Goal: Find specific page/section: Find specific page/section

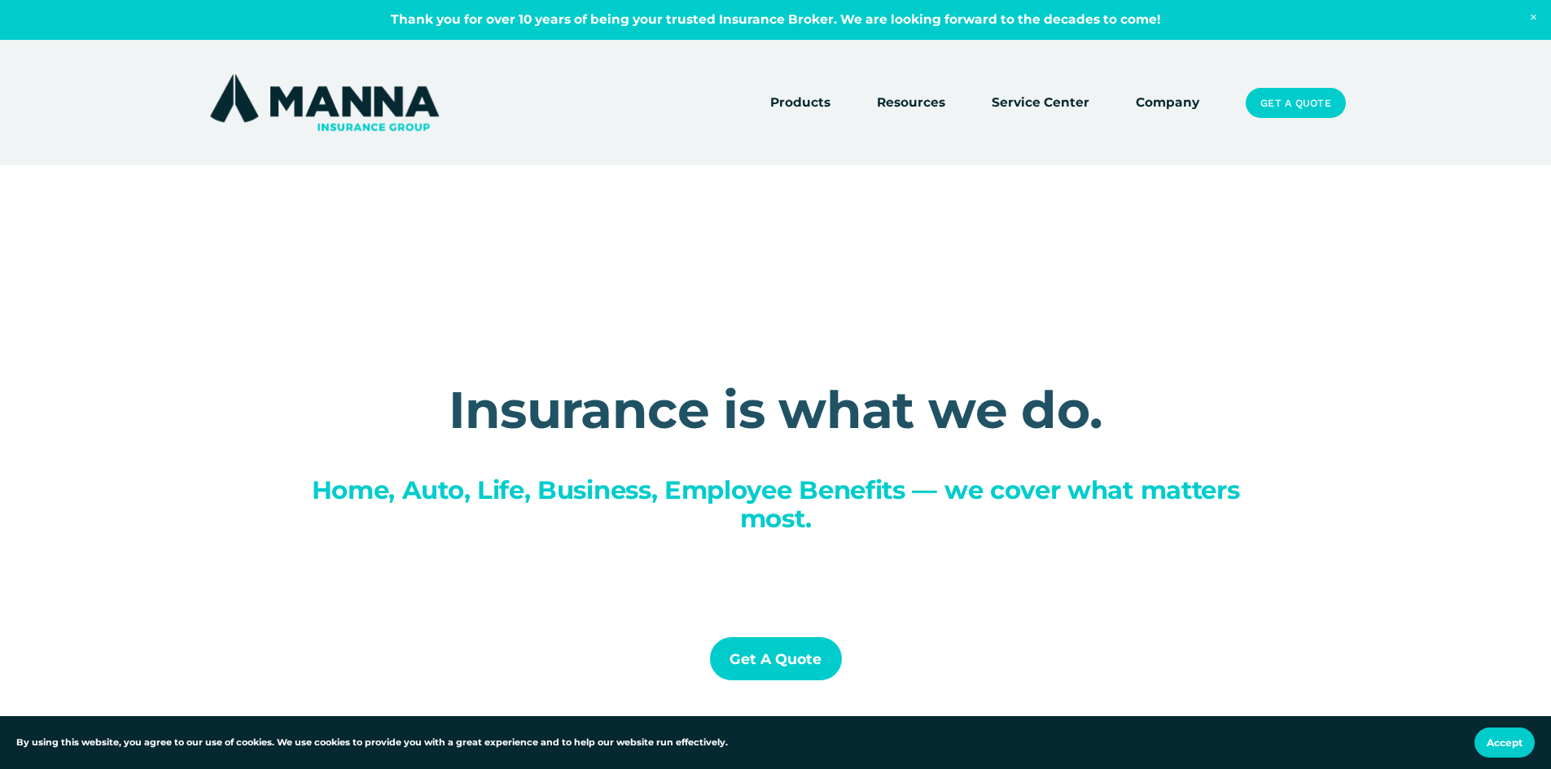
click at [1165, 102] on link "Company" at bounding box center [1166, 103] width 63 height 23
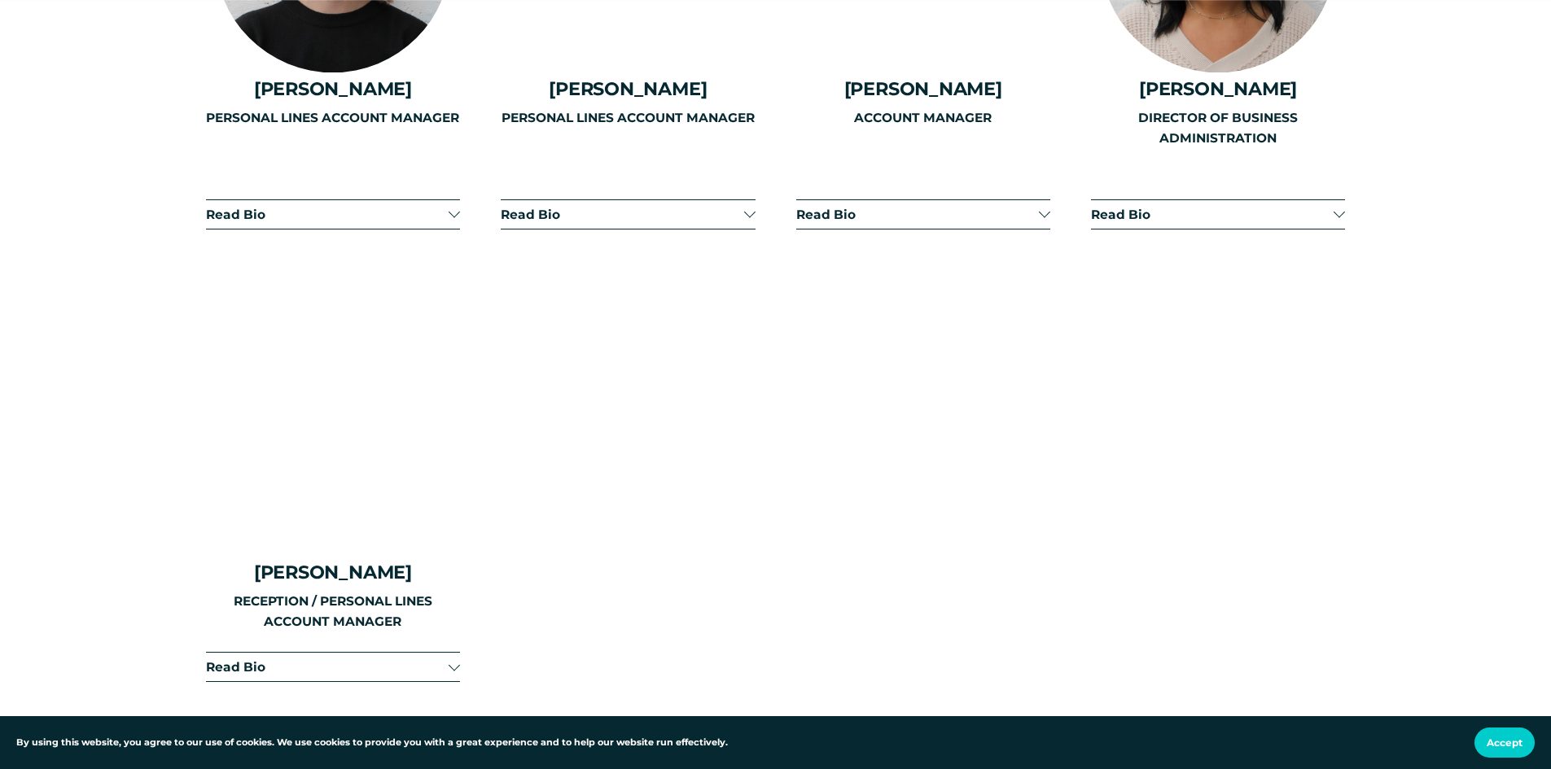
scroll to position [3744, 0]
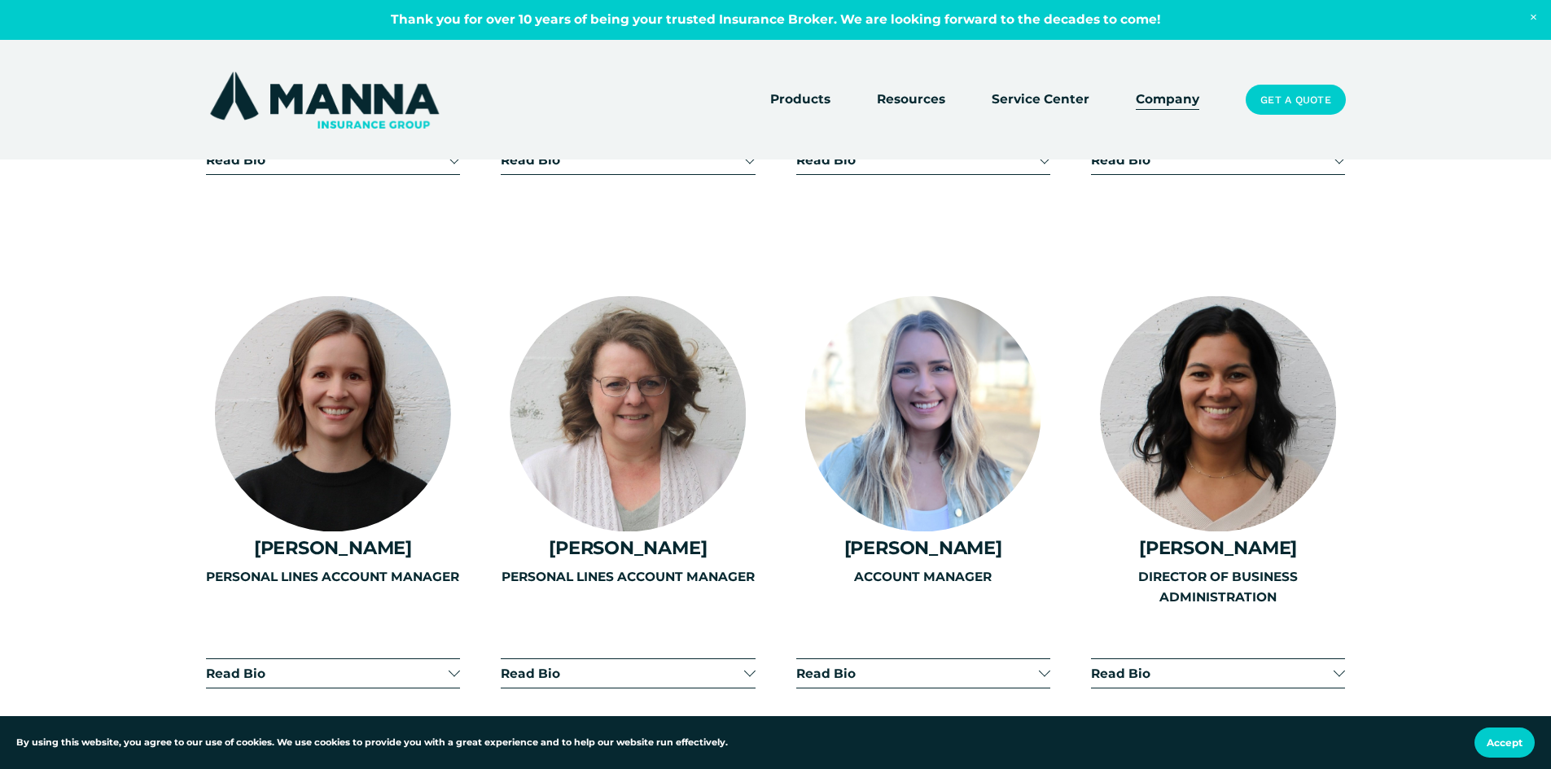
click at [451, 650] on div "PERSONAL LINES ACCOUNT MANAGER" at bounding box center [333, 624] width 254 height 115
click at [459, 657] on div "PERSONAL LINES ACCOUNT MANAGER" at bounding box center [333, 624] width 254 height 115
click at [448, 661] on div "PERSONAL LINES ACCOUNT MANAGER" at bounding box center [333, 624] width 254 height 115
click at [243, 662] on div "PERSONAL LINES ACCOUNT MANAGER" at bounding box center [333, 624] width 254 height 115
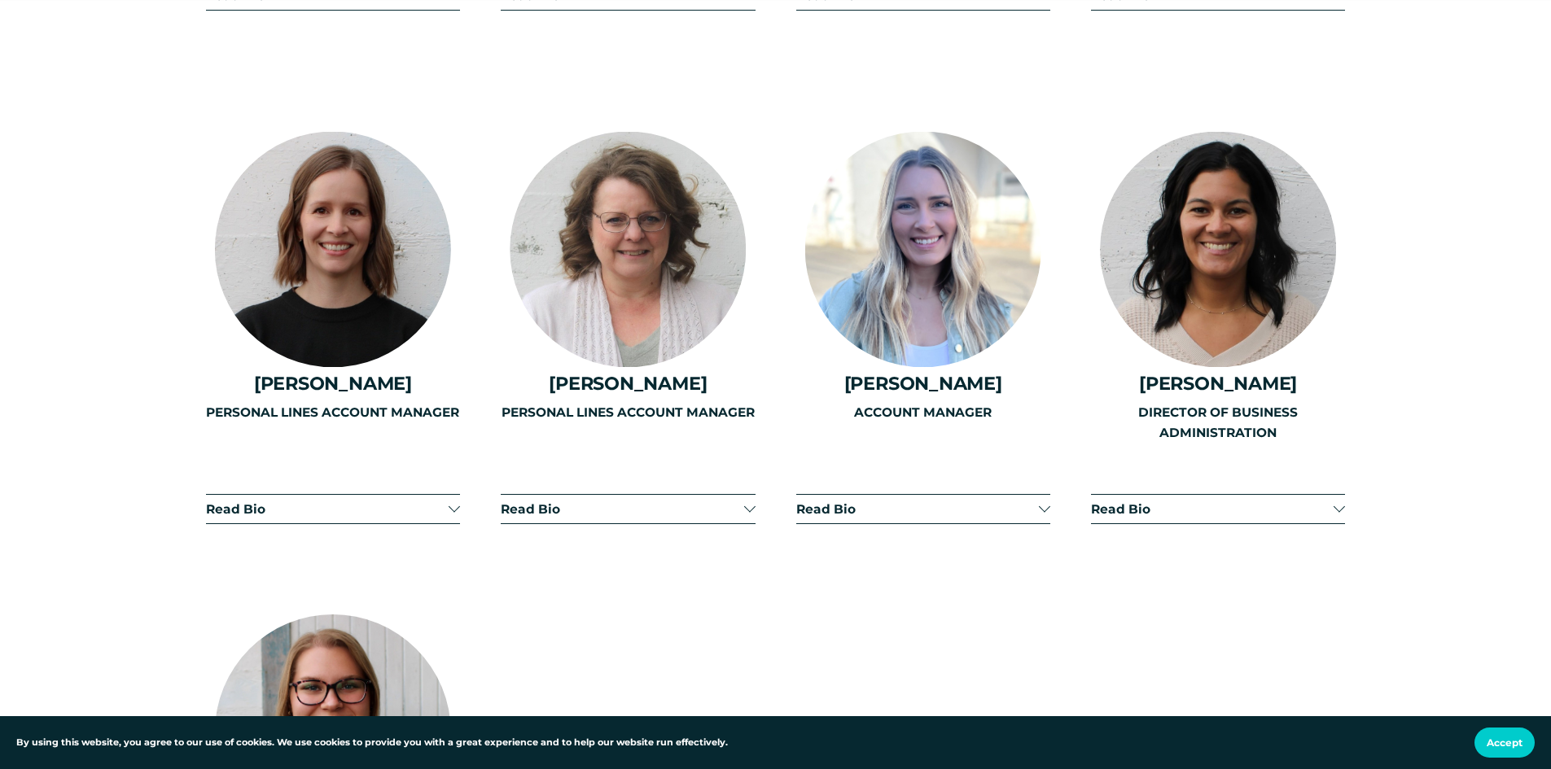
scroll to position [4070, 0]
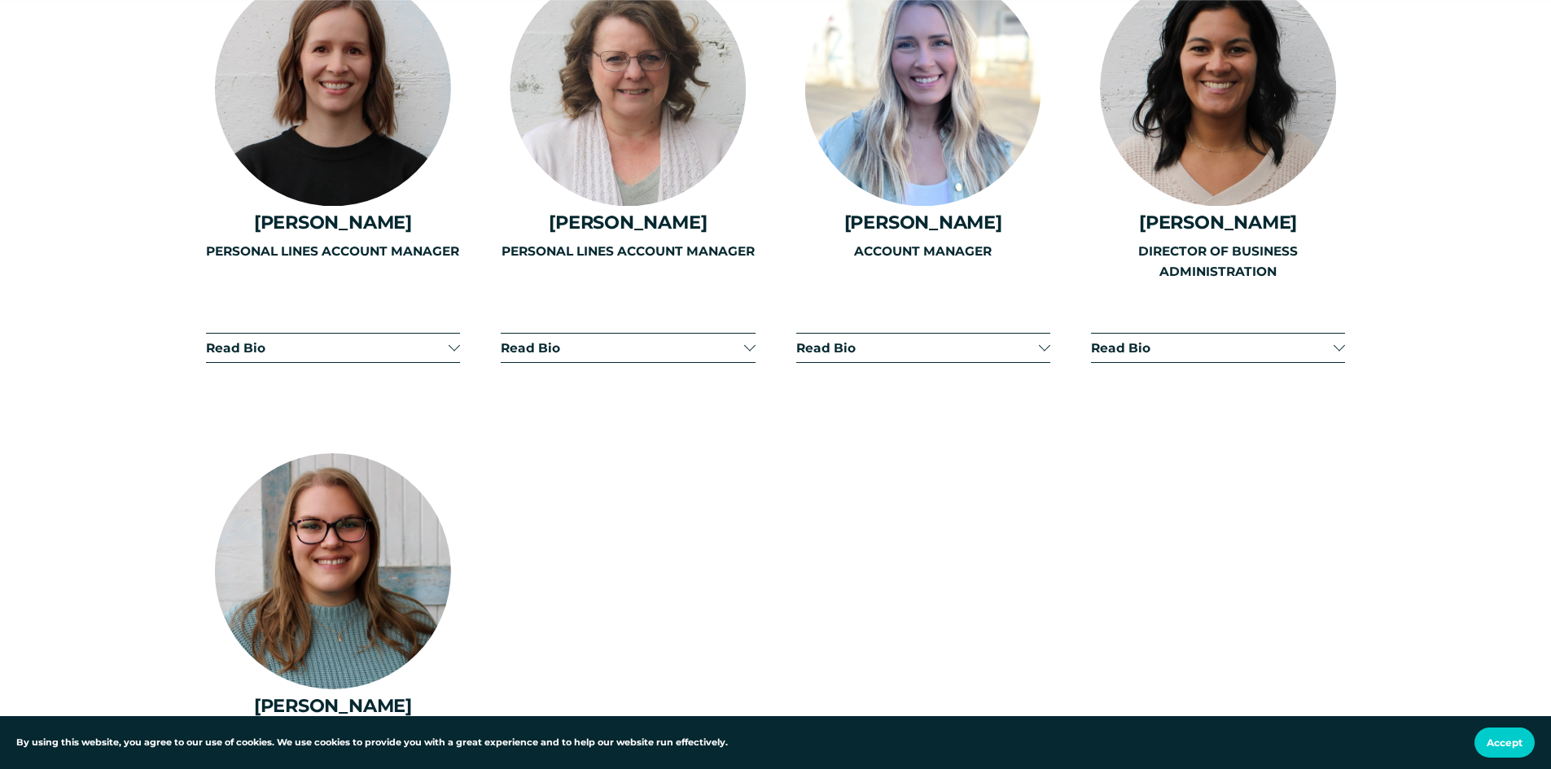
click at [225, 330] on div "PERSONAL LINES ACCOUNT MANAGER" at bounding box center [333, 299] width 254 height 115
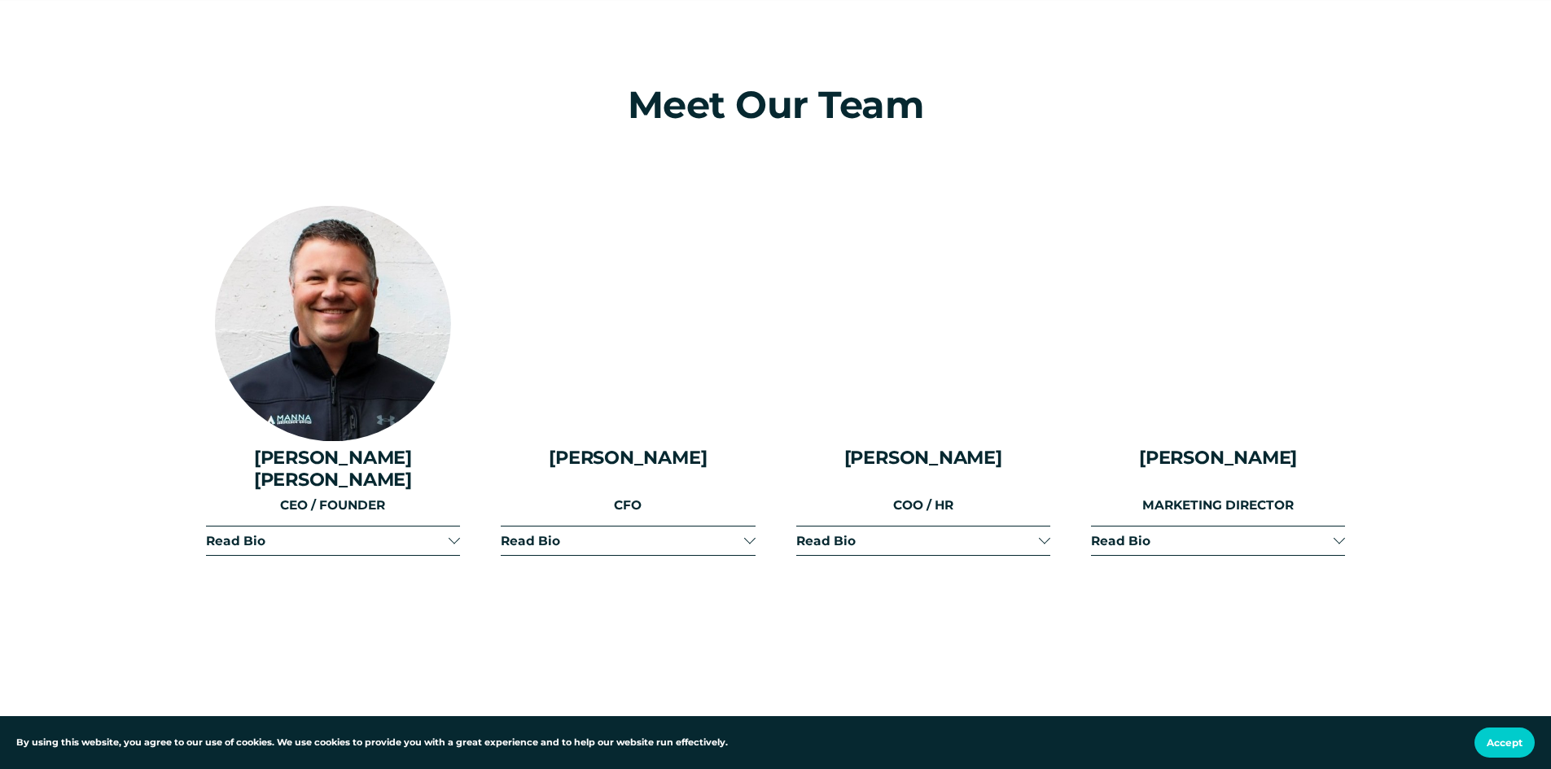
scroll to position [2035, 0]
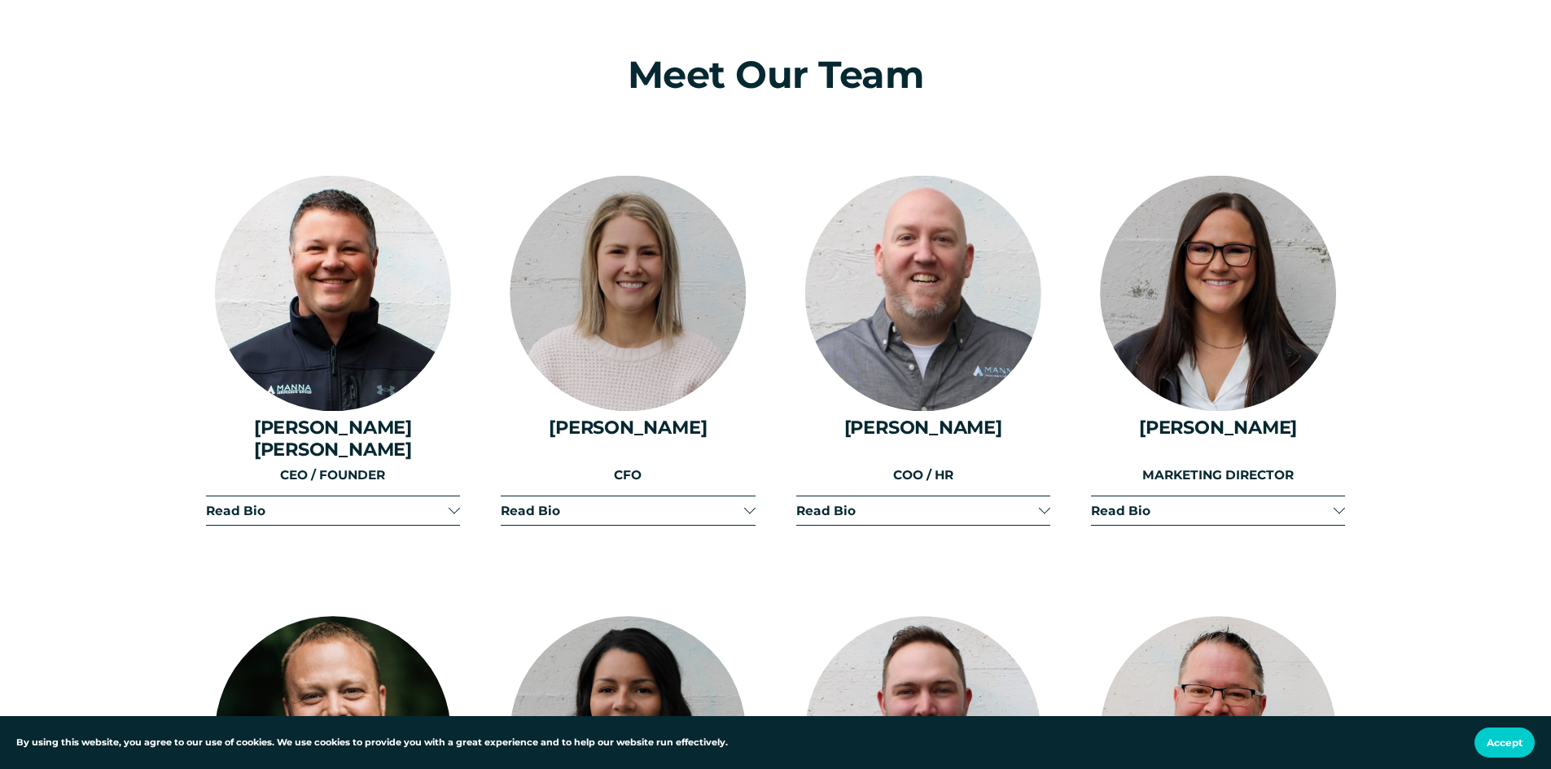
click at [240, 503] on span "Read Bio" at bounding box center [327, 510] width 243 height 15
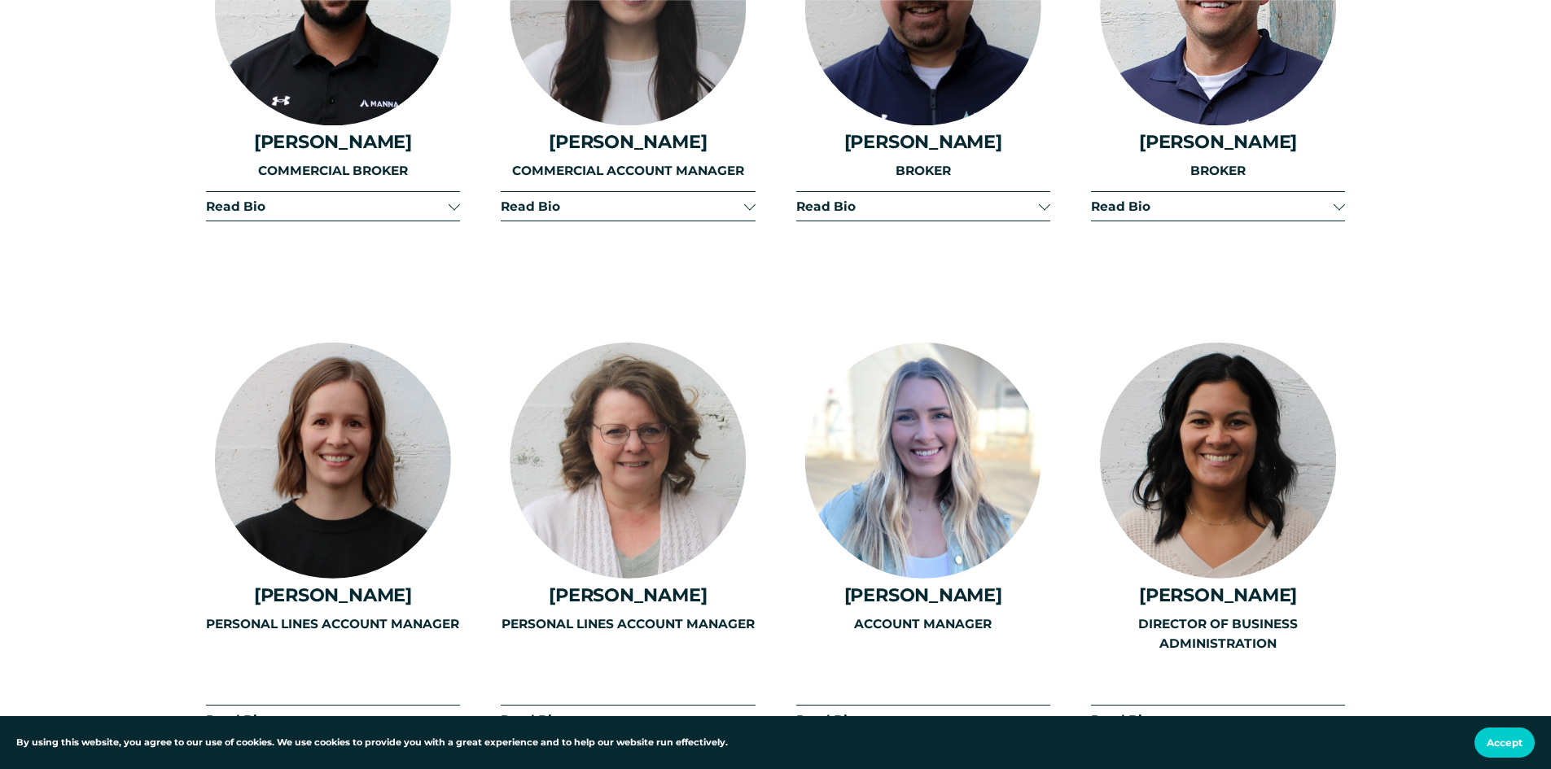
scroll to position [4233, 0]
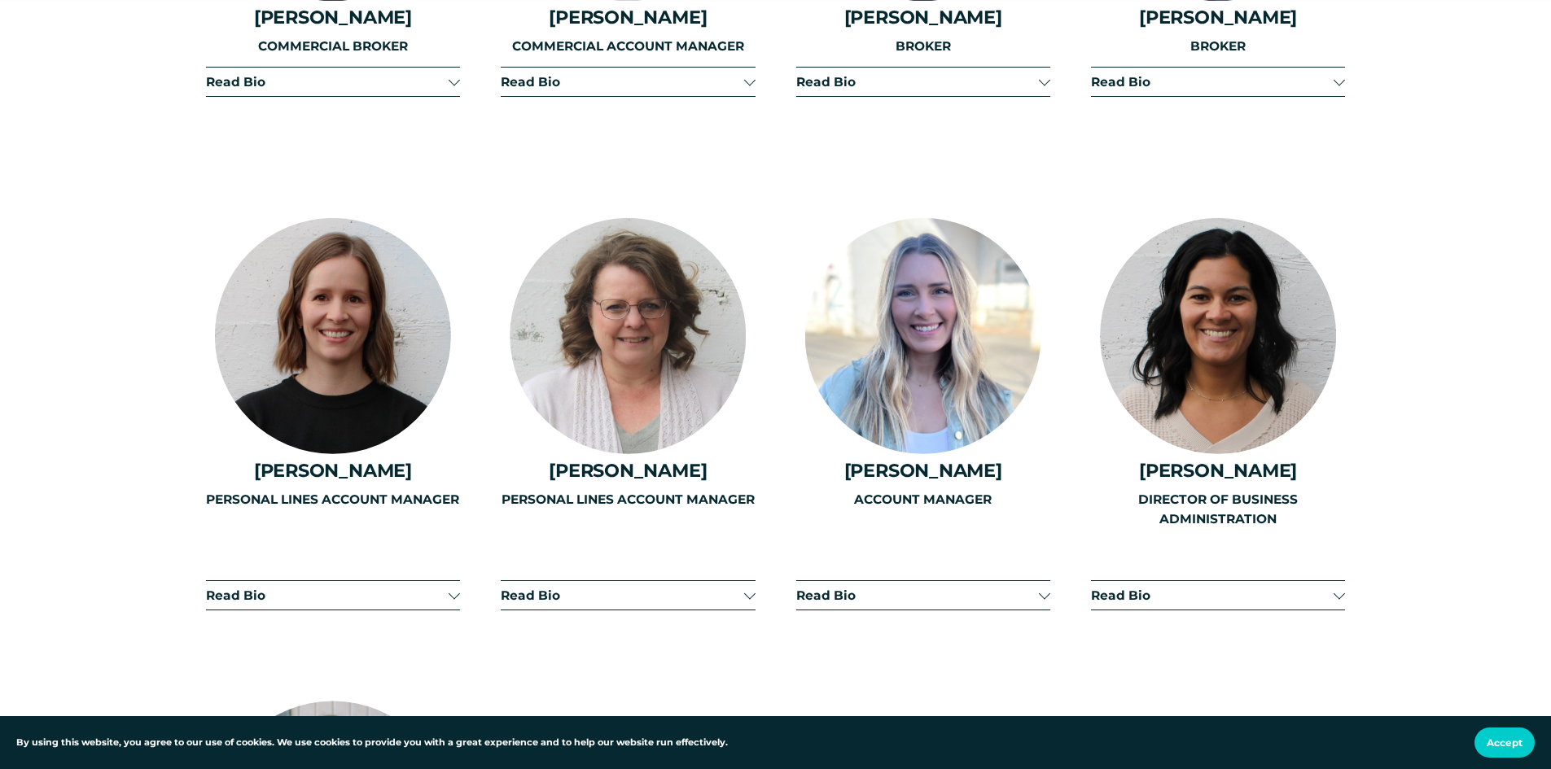
click at [233, 525] on div "PERSONAL LINES ACCOUNT MANAGER" at bounding box center [333, 547] width 254 height 115
click at [239, 531] on div "PERSONAL LINES ACCOUNT MANAGER" at bounding box center [333, 547] width 254 height 115
click at [338, 490] on p "PERSONAL LINES ACCOUNT MANAGER" at bounding box center [333, 500] width 254 height 20
click at [456, 530] on div "PERSONAL LINES ACCOUNT MANAGER" at bounding box center [333, 547] width 254 height 115
click at [242, 532] on div "PERSONAL LINES ACCOUNT MANAGER" at bounding box center [333, 547] width 254 height 115
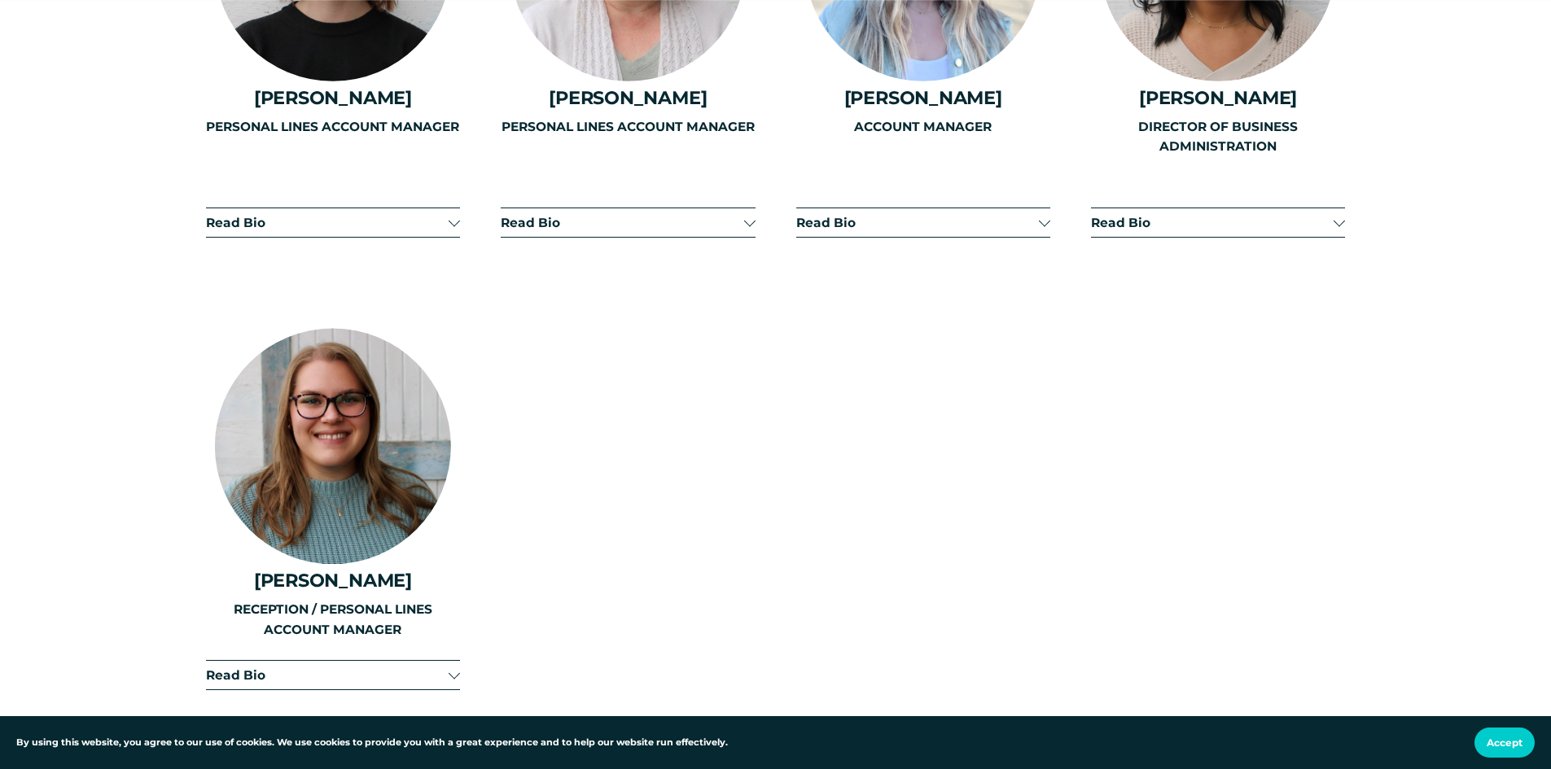
scroll to position [4721, 0]
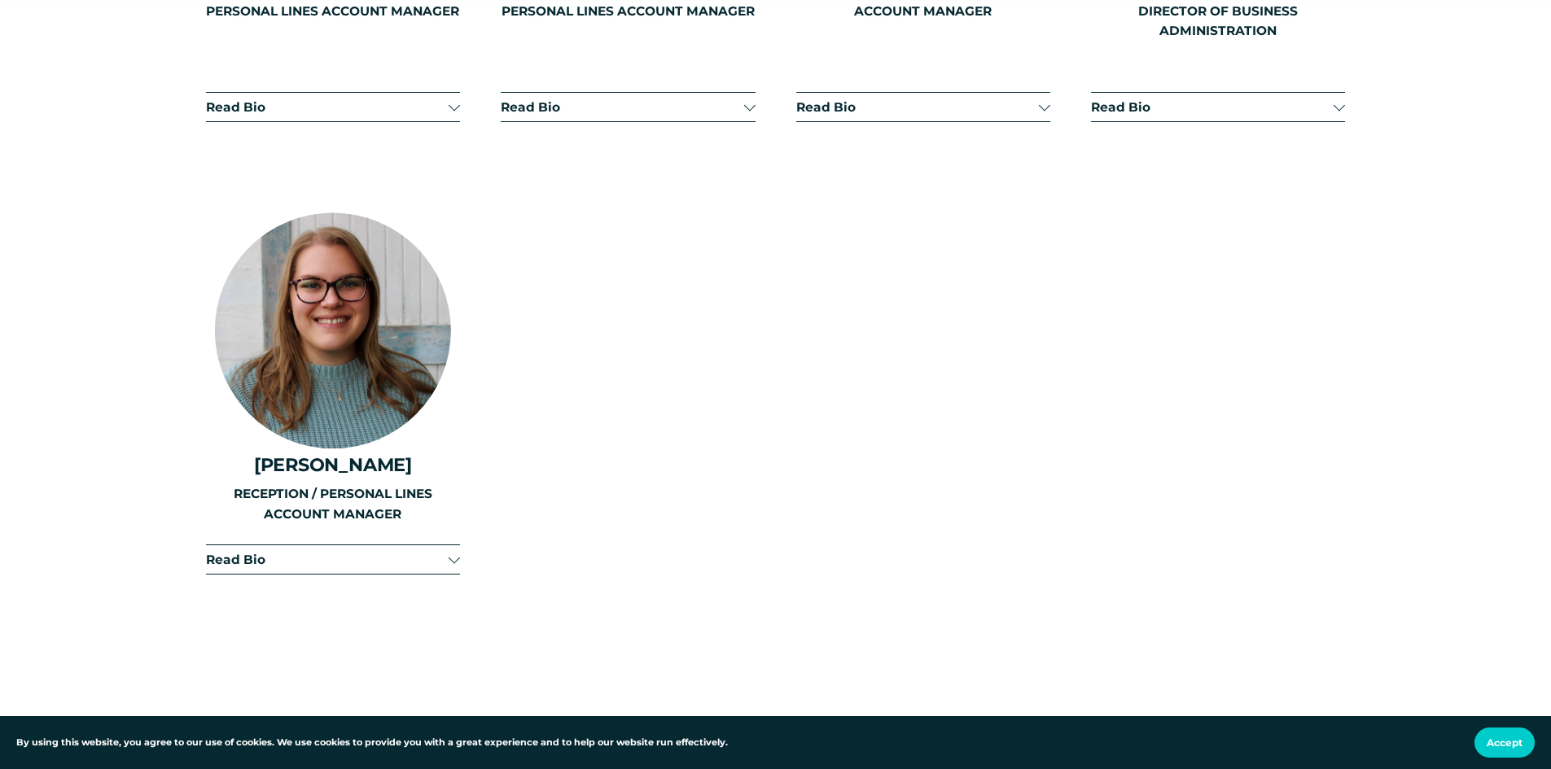
click at [240, 545] on button "Read Bio" at bounding box center [333, 559] width 254 height 28
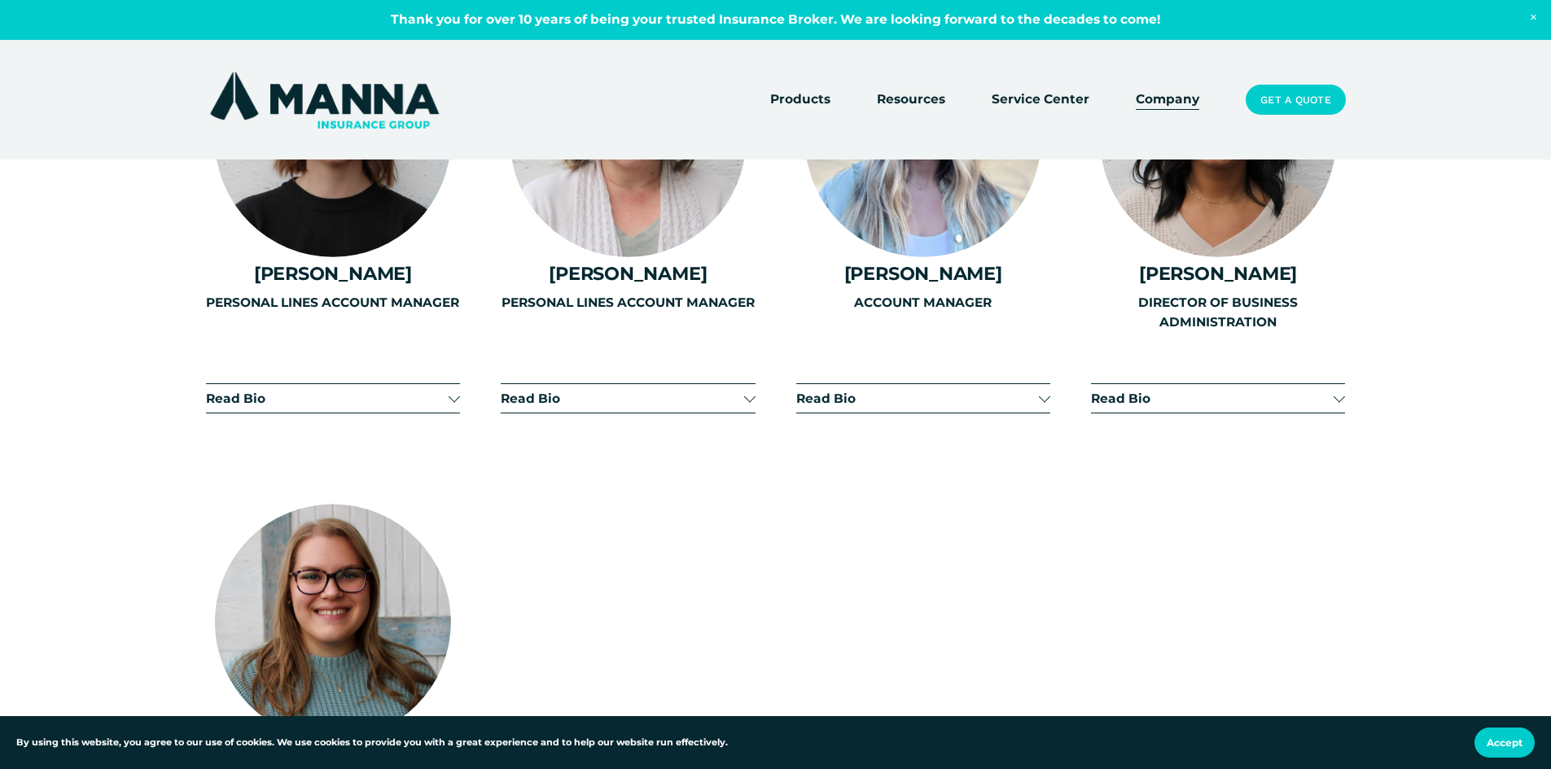
scroll to position [4314, 0]
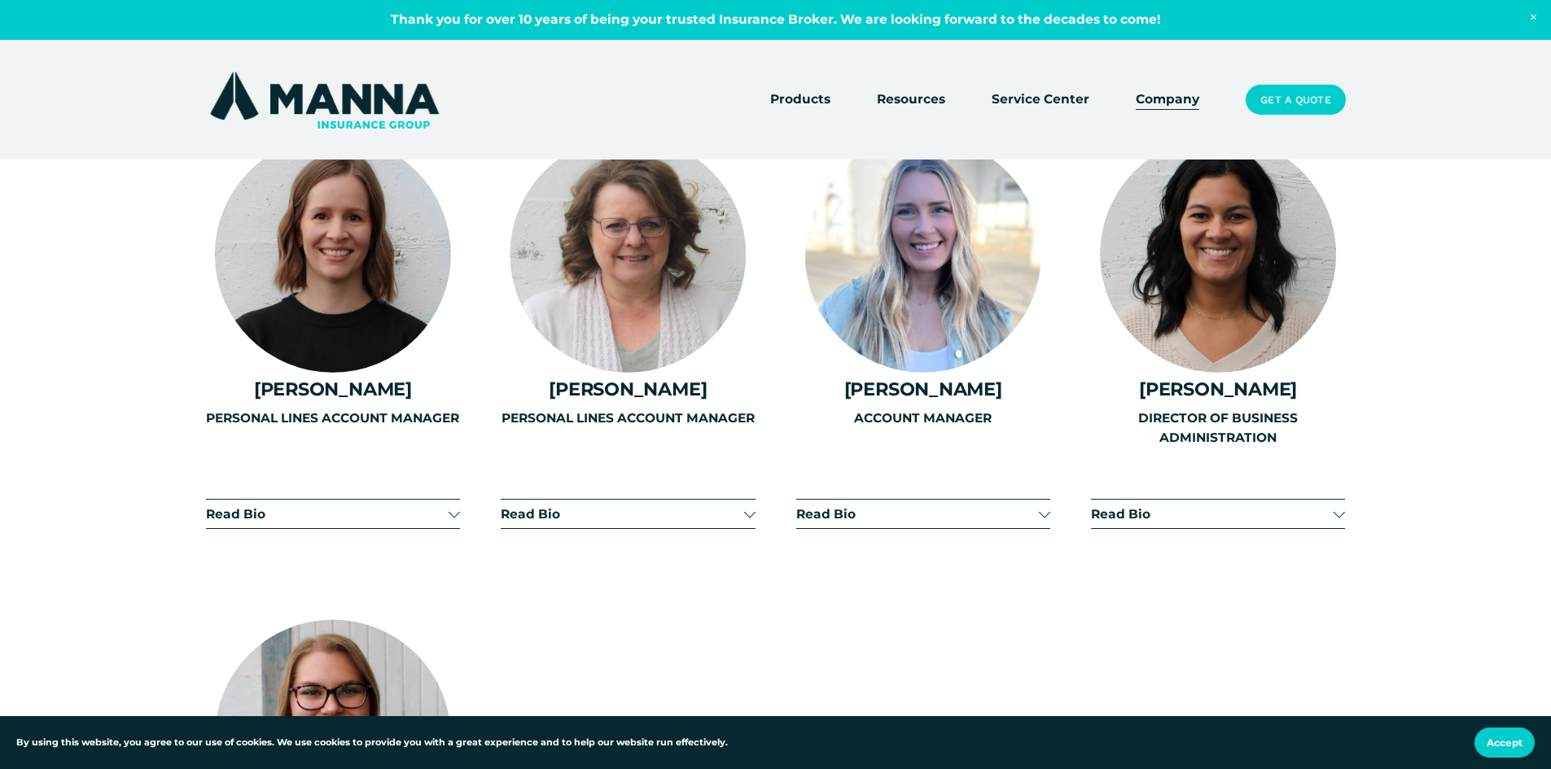
click at [1115, 506] on span "Read Bio" at bounding box center [1212, 513] width 243 height 15
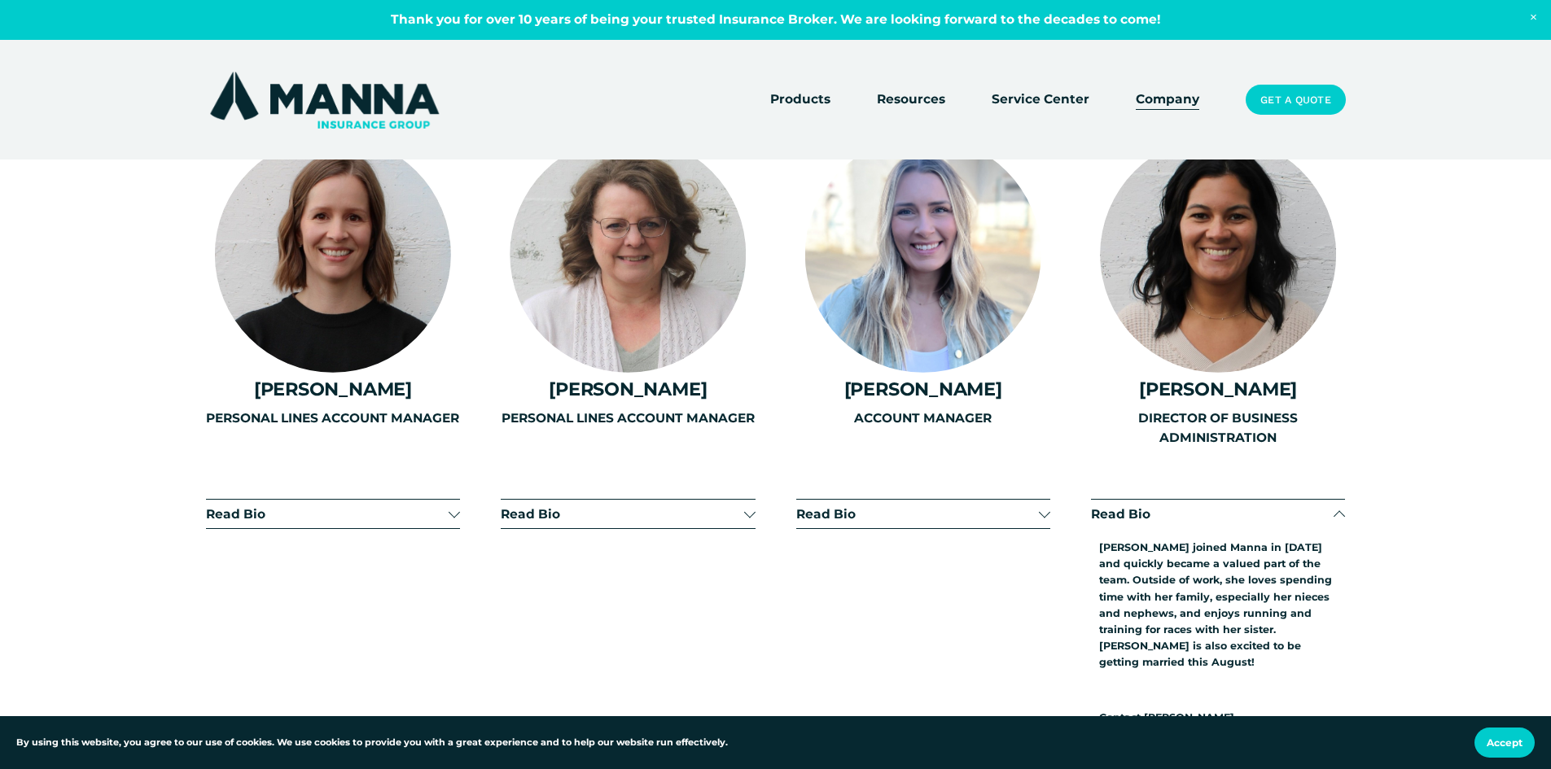
click at [815, 453] on div "ACCOUNT MANAGER" at bounding box center [923, 520] width 254 height 222
click at [528, 449] on div "PERSONAL LINES ACCOUNT MANAGER" at bounding box center [628, 520] width 254 height 222
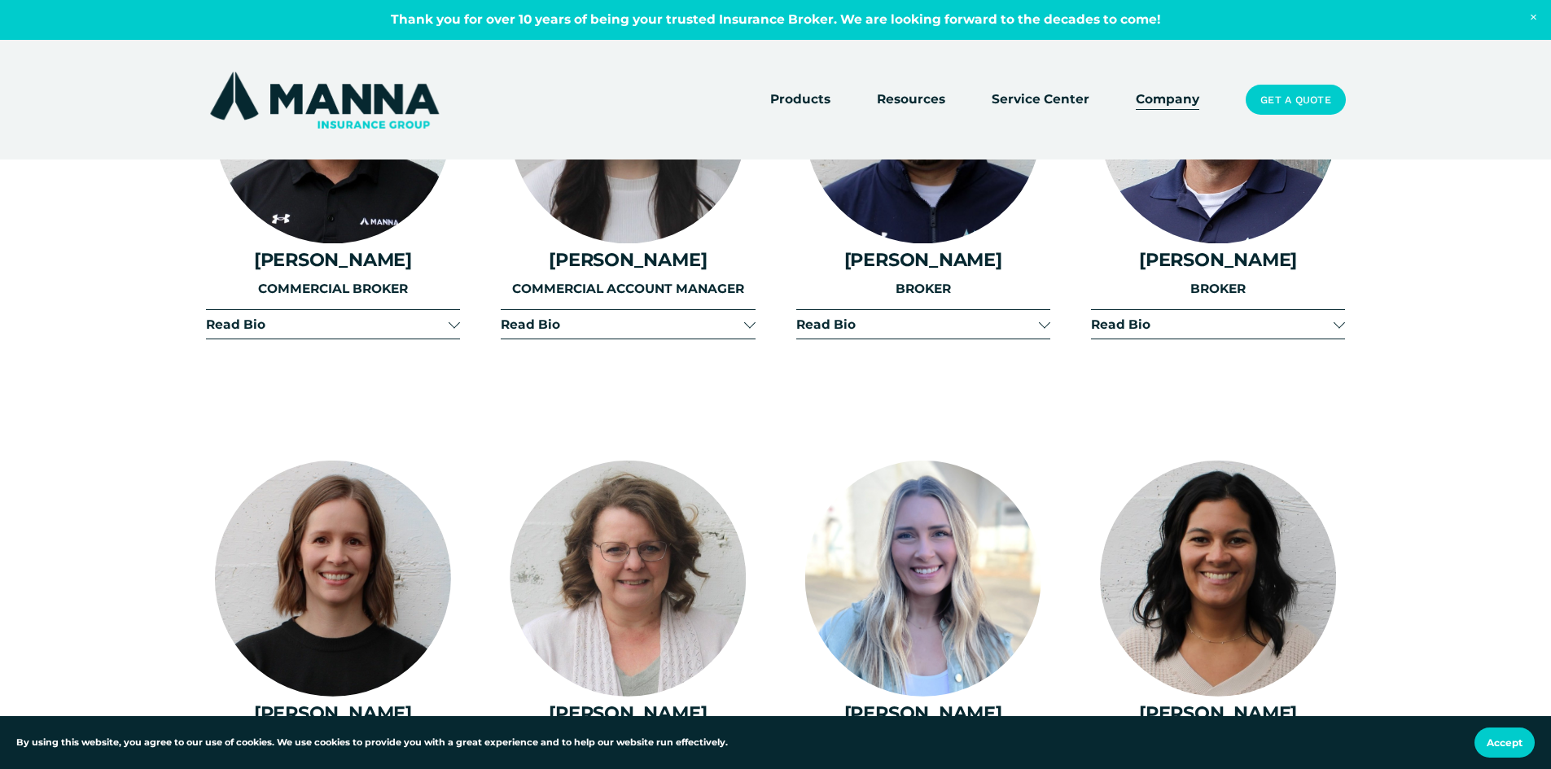
scroll to position [3988, 0]
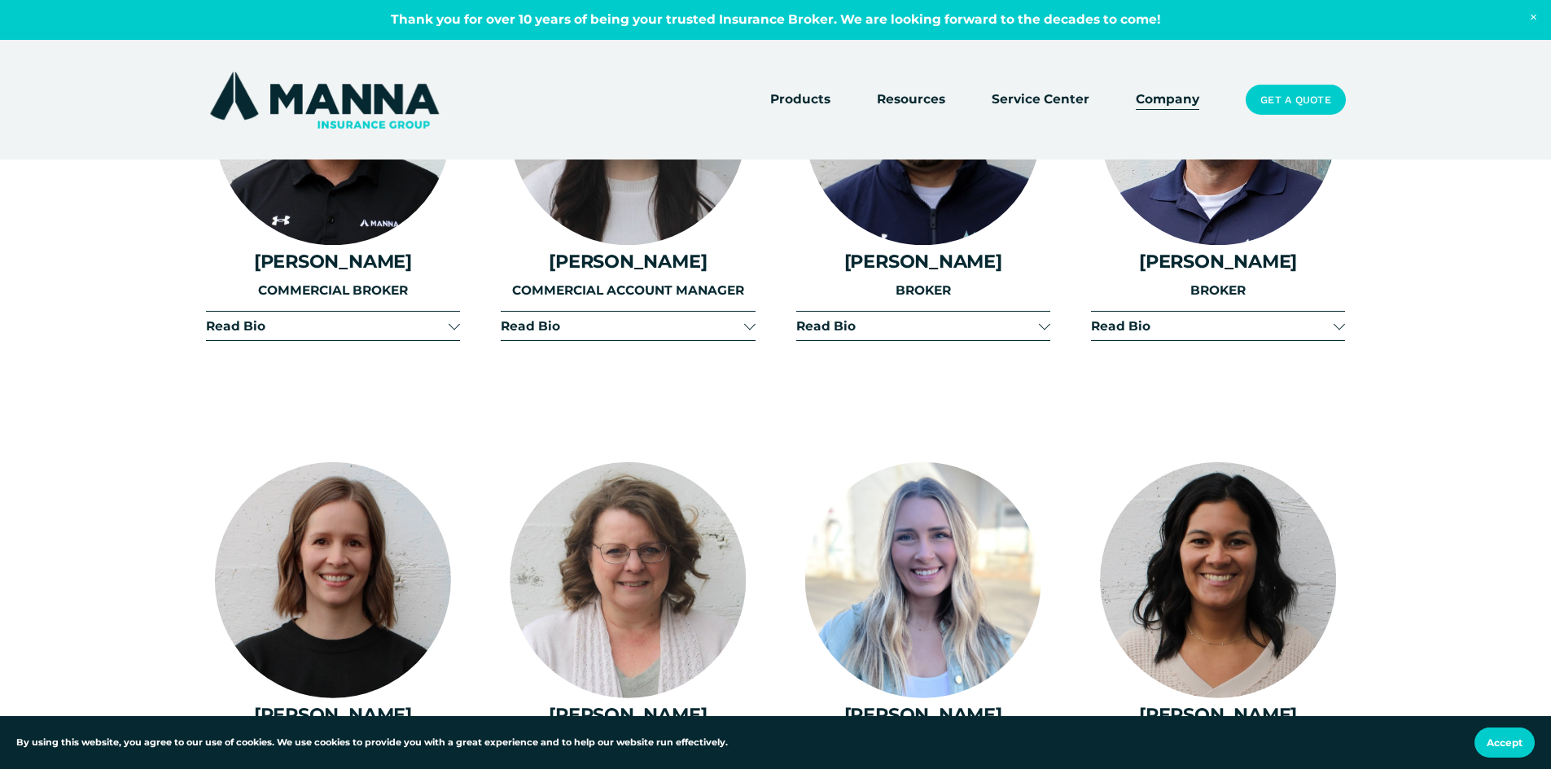
click at [251, 318] on span "Read Bio" at bounding box center [327, 325] width 243 height 15
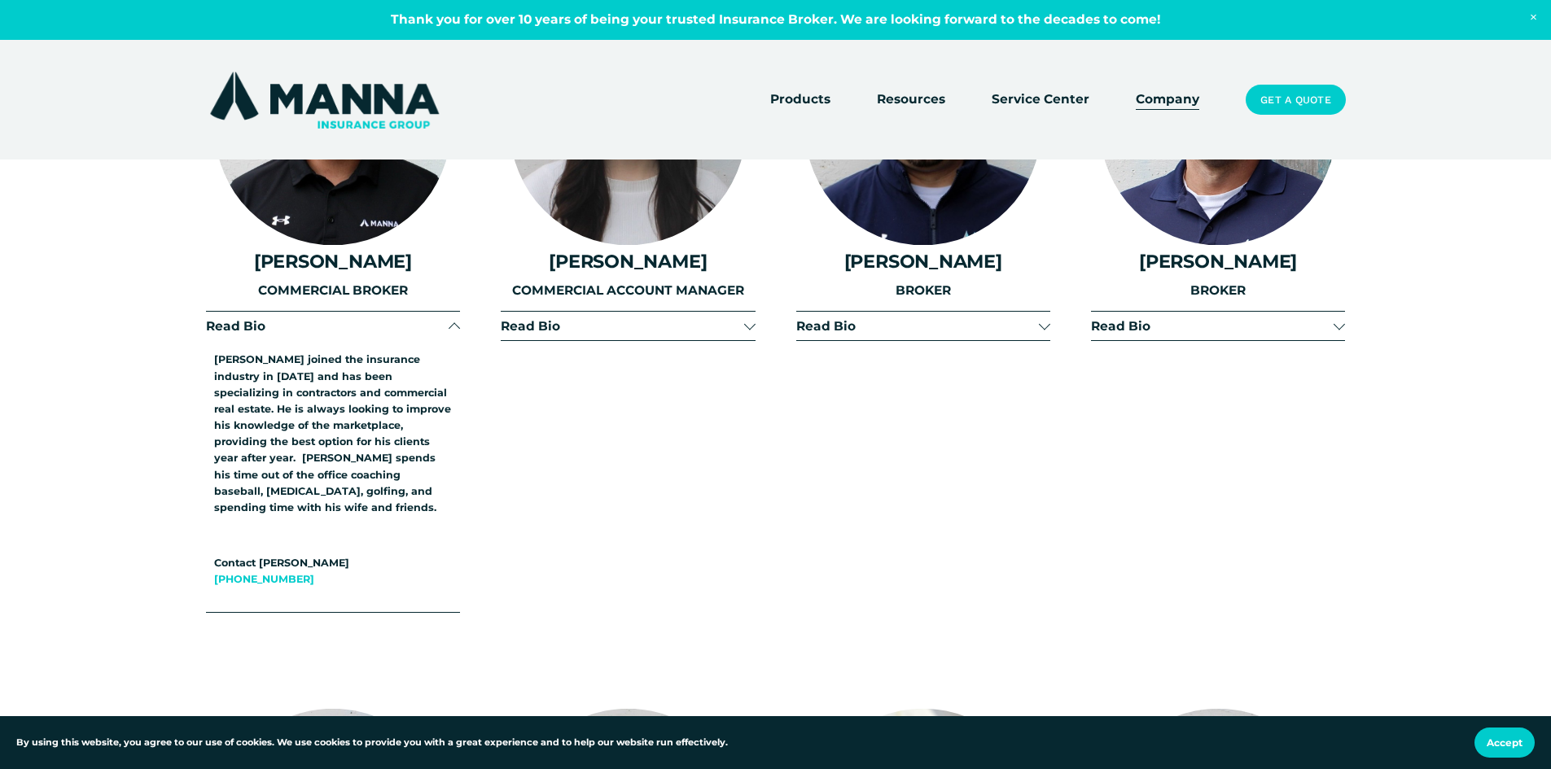
click at [545, 318] on span "Read Bio" at bounding box center [622, 325] width 243 height 15
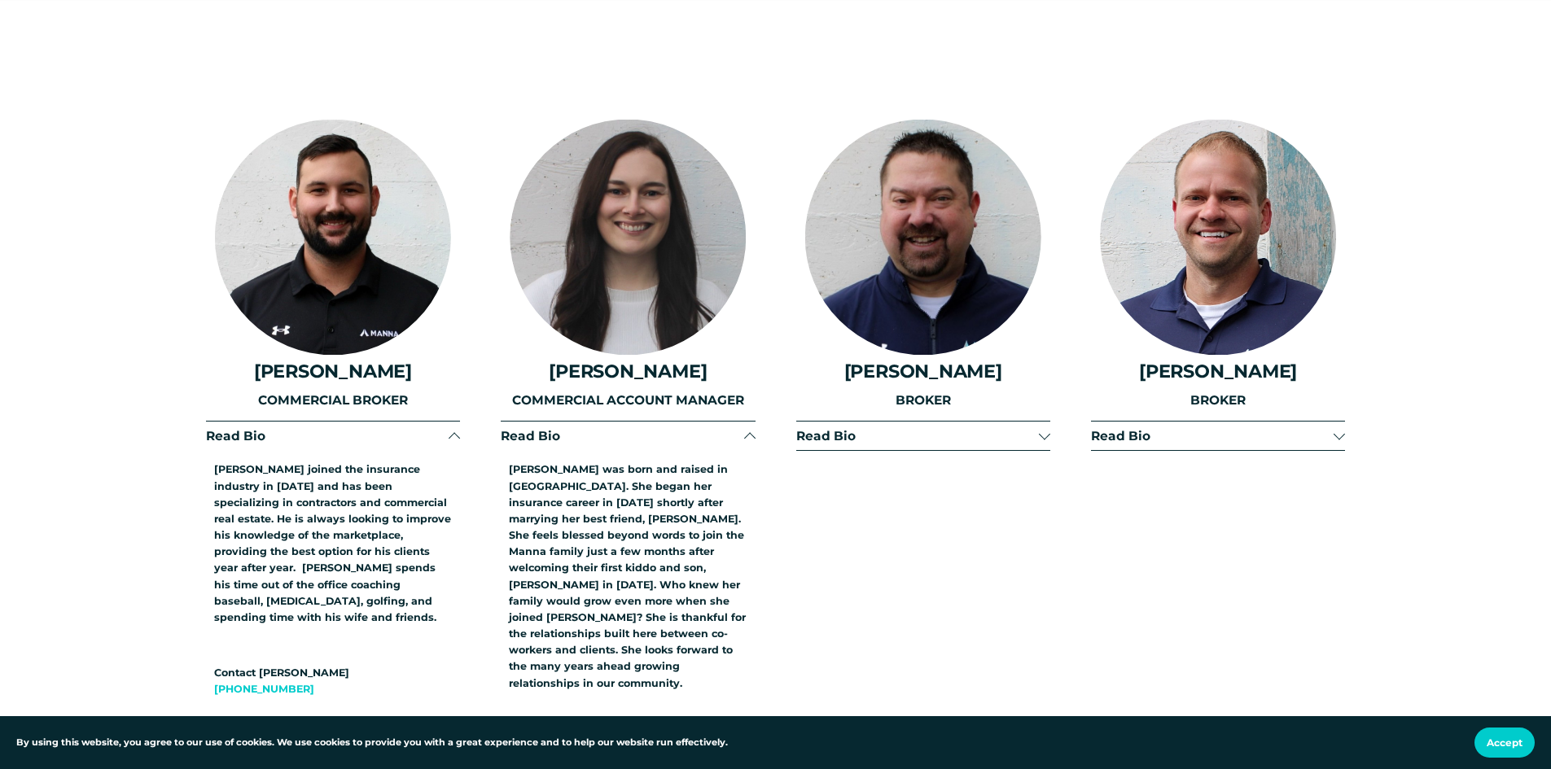
scroll to position [3907, 0]
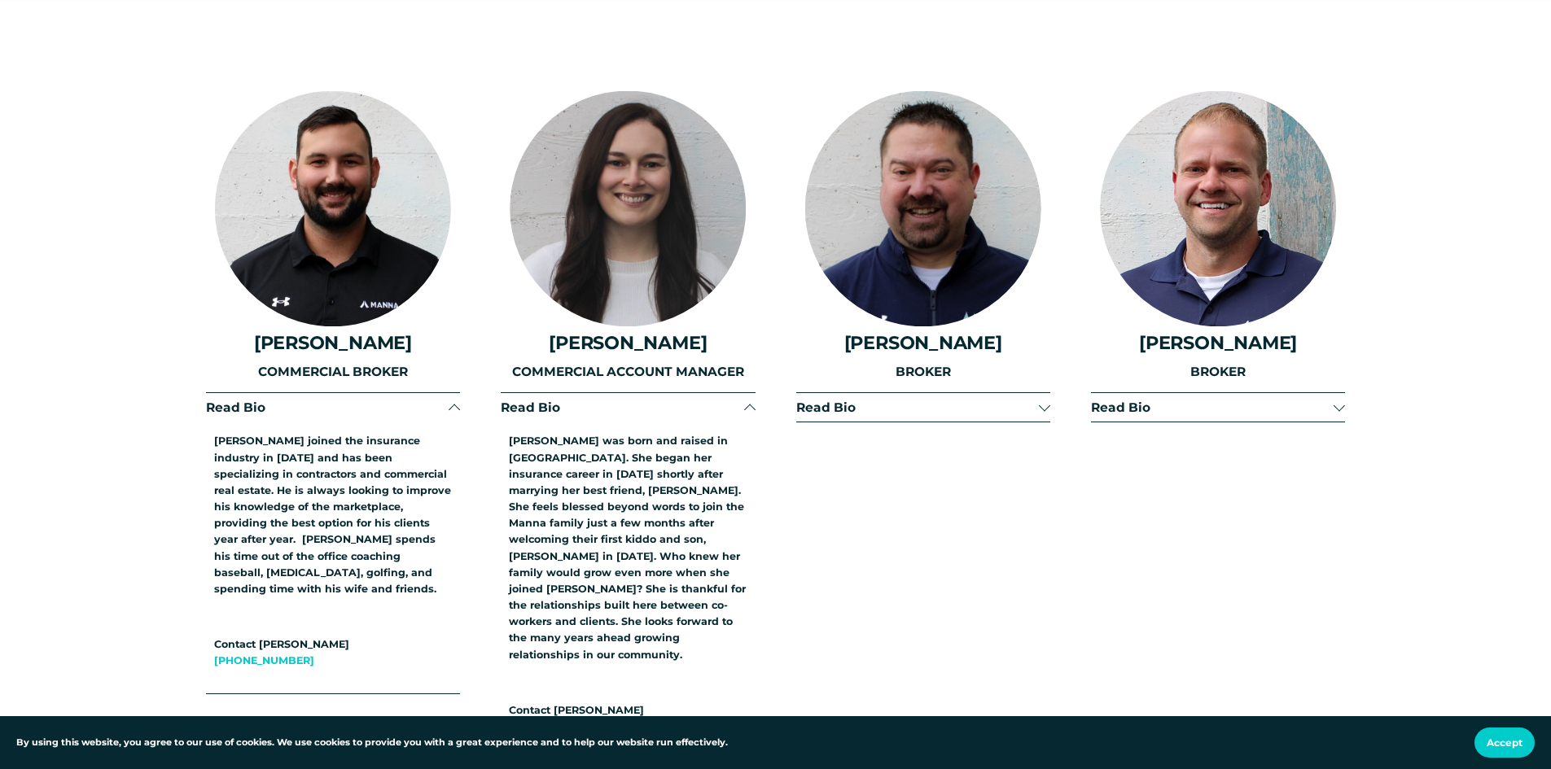
click at [833, 400] on span "Read Bio" at bounding box center [917, 407] width 243 height 15
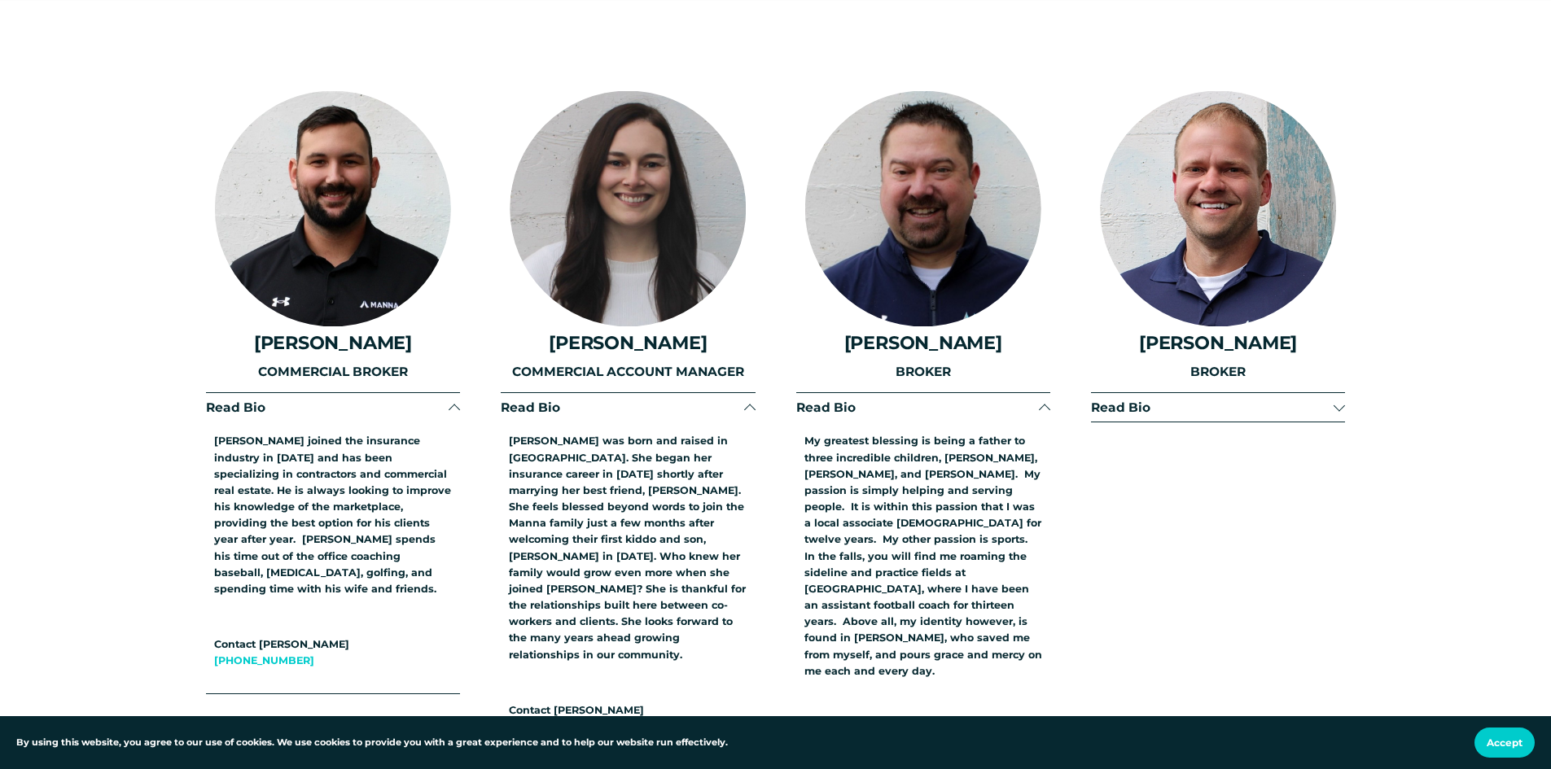
click at [1121, 400] on span "Read Bio" at bounding box center [1212, 407] width 243 height 15
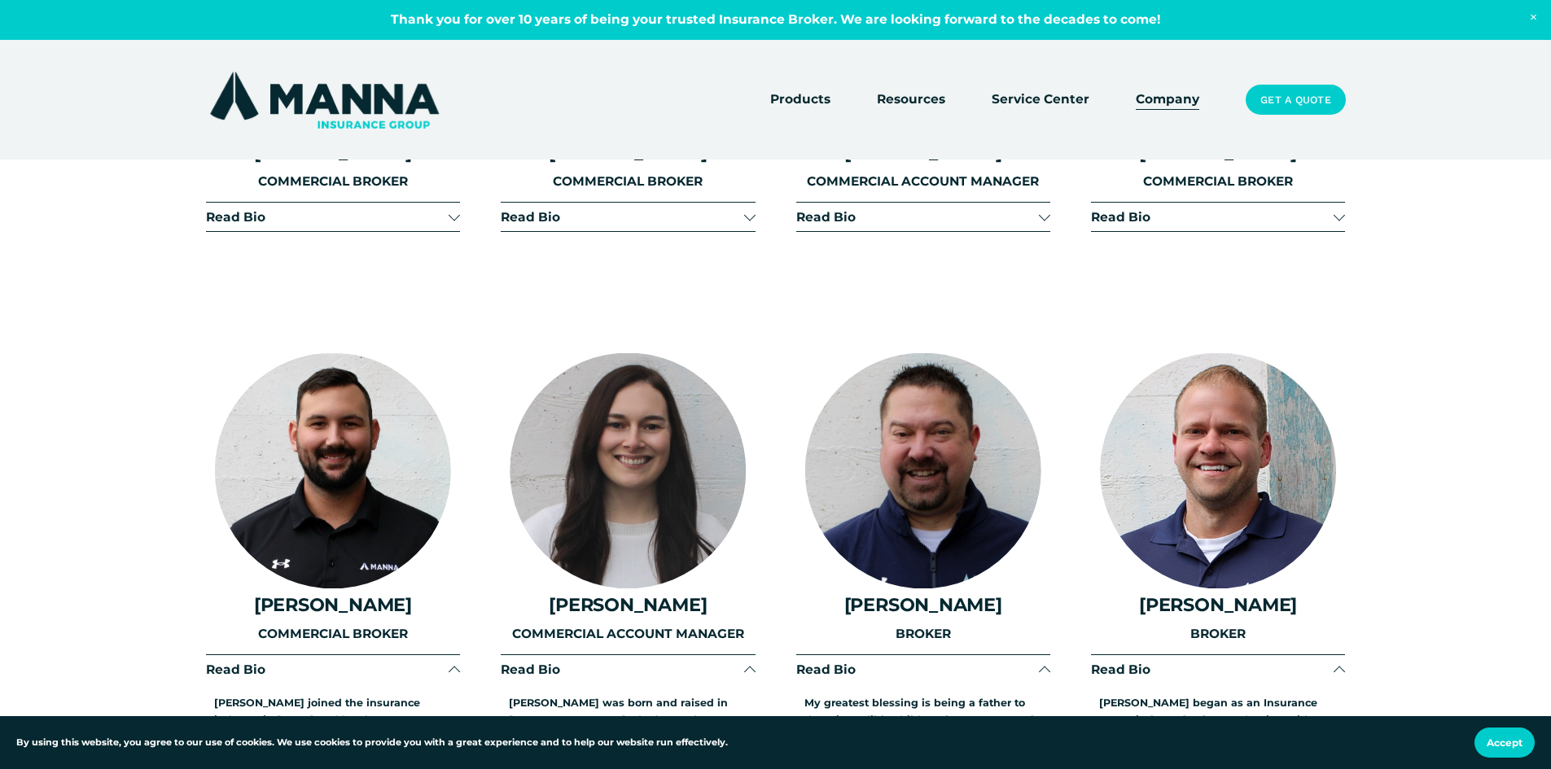
scroll to position [3500, 0]
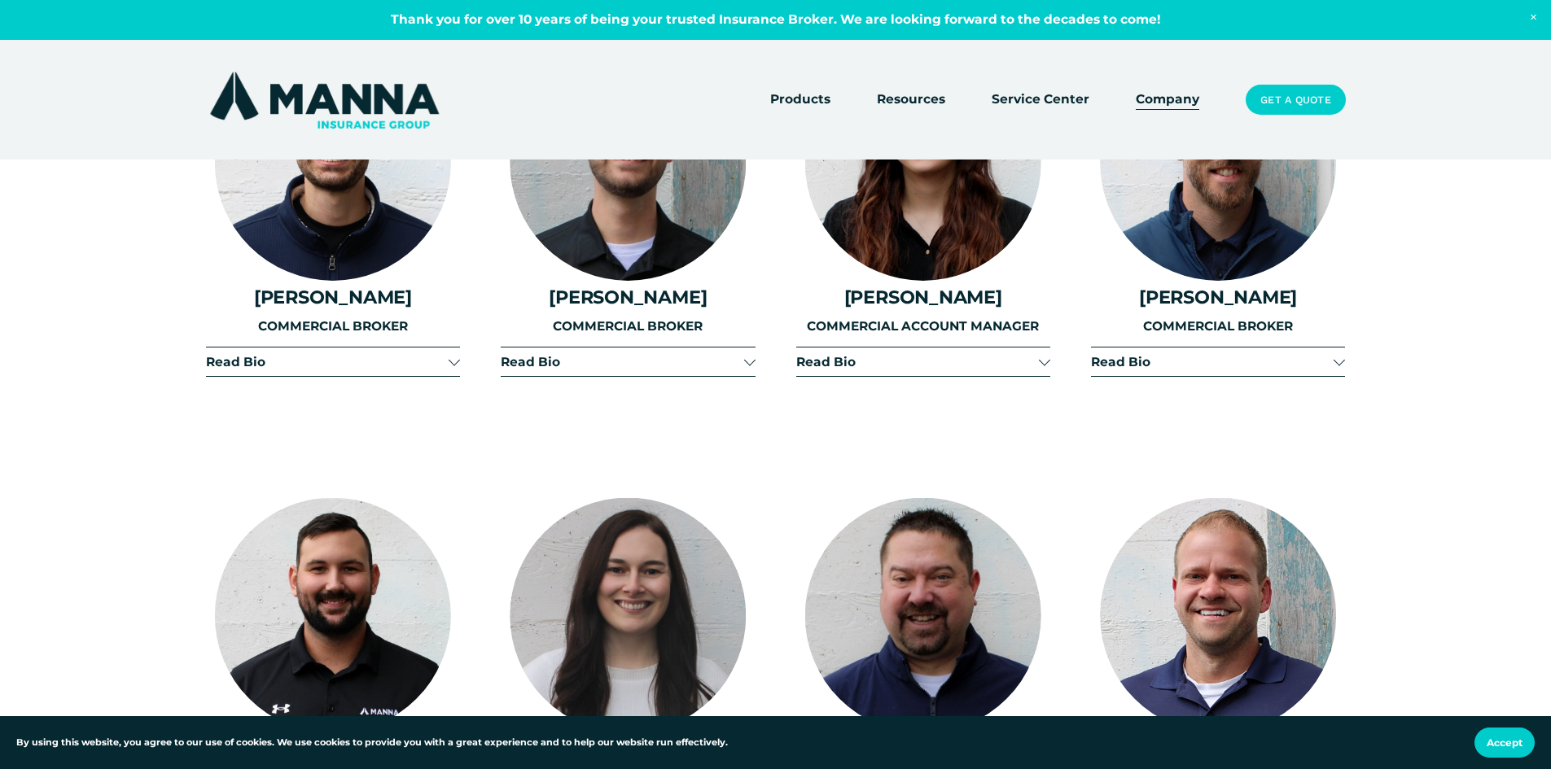
click at [1139, 354] on span "Read Bio" at bounding box center [1212, 361] width 243 height 15
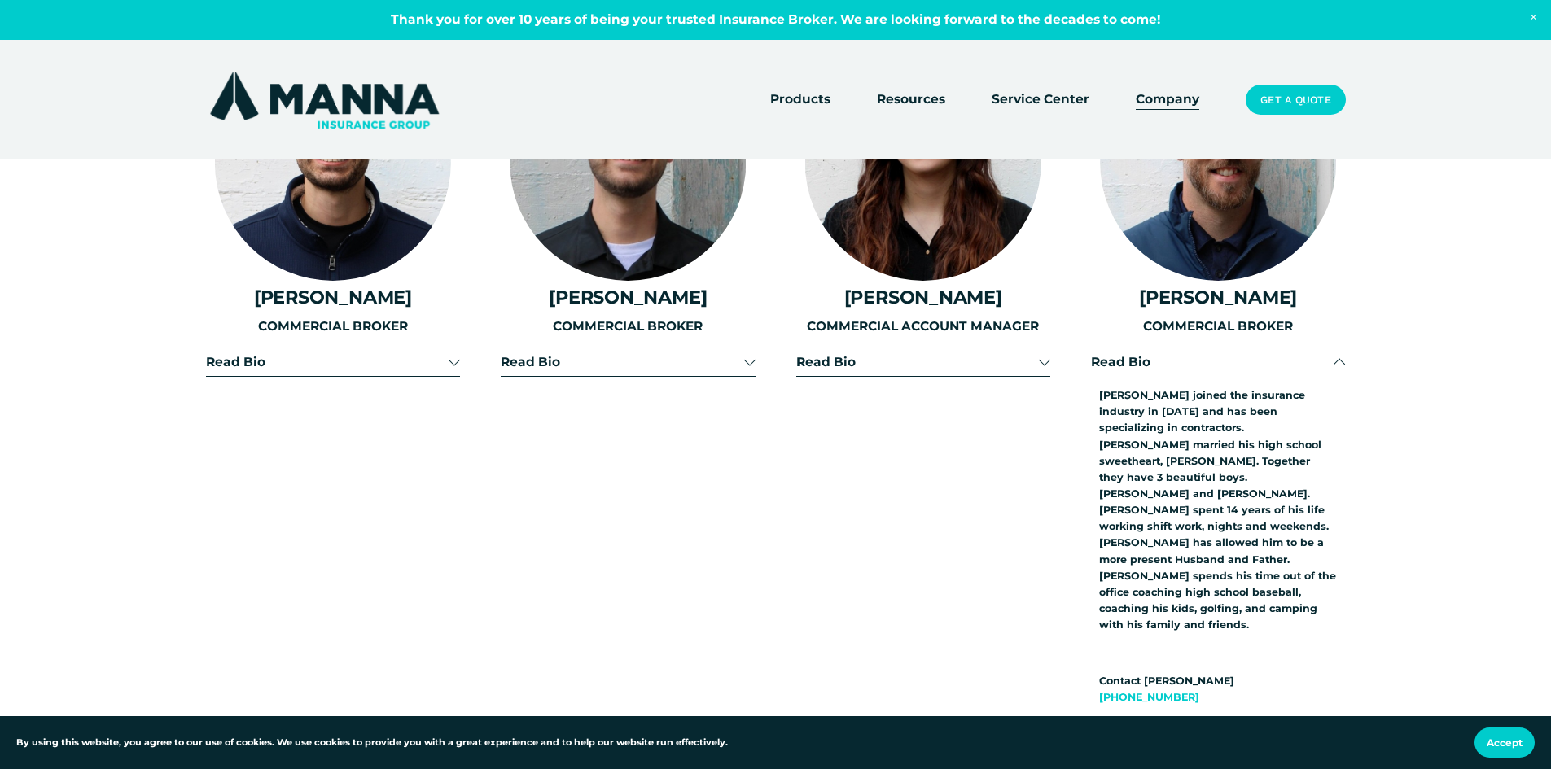
click at [818, 354] on span "Read Bio" at bounding box center [917, 361] width 243 height 15
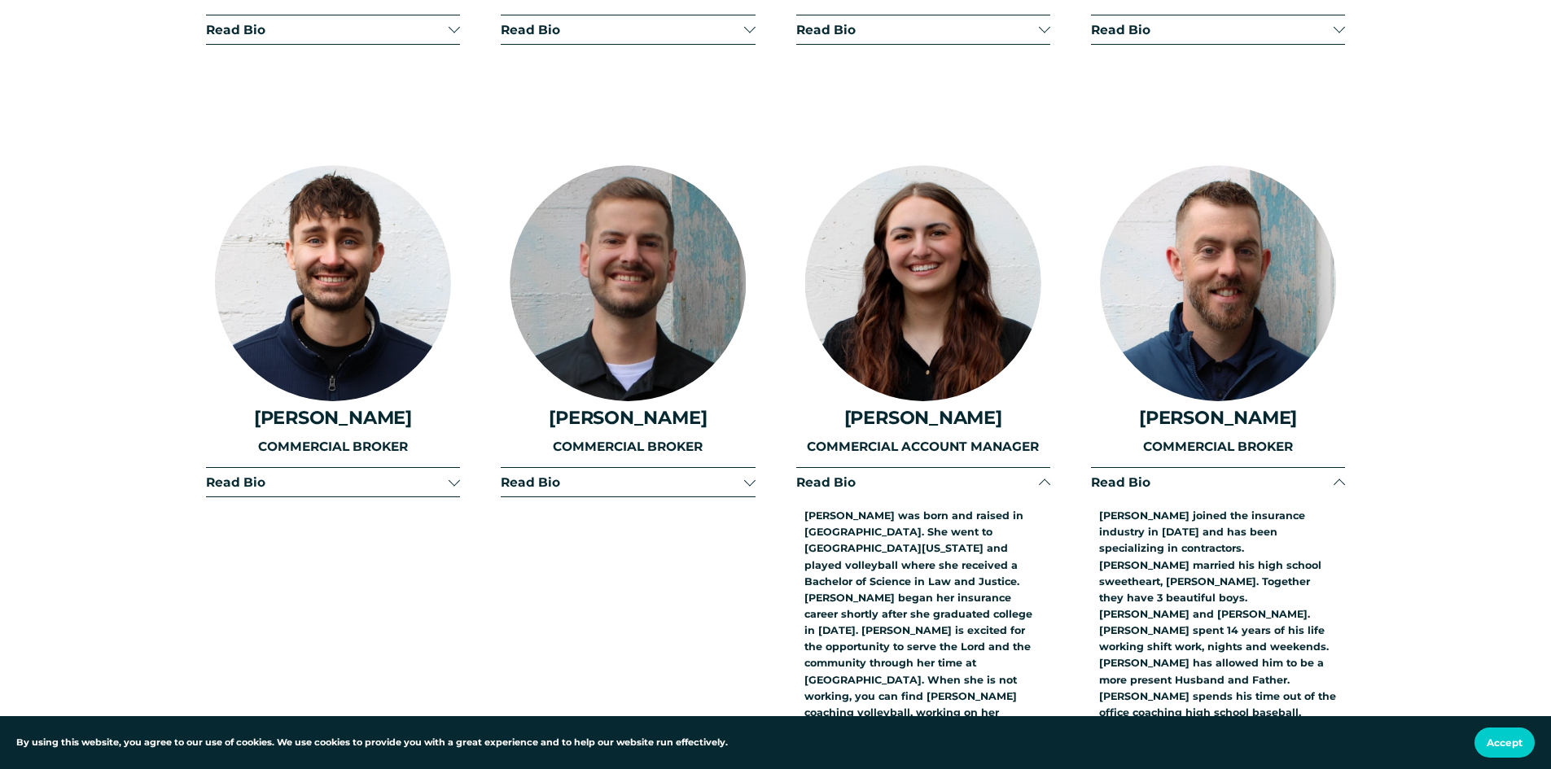
scroll to position [3419, 0]
